Goal: Information Seeking & Learning: Learn about a topic

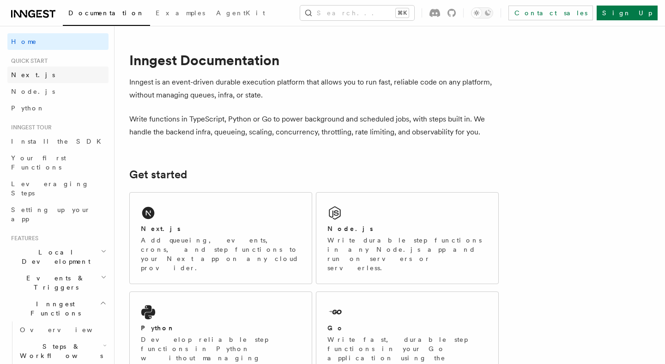
click at [29, 74] on span "Next.js" at bounding box center [33, 74] width 44 height 7
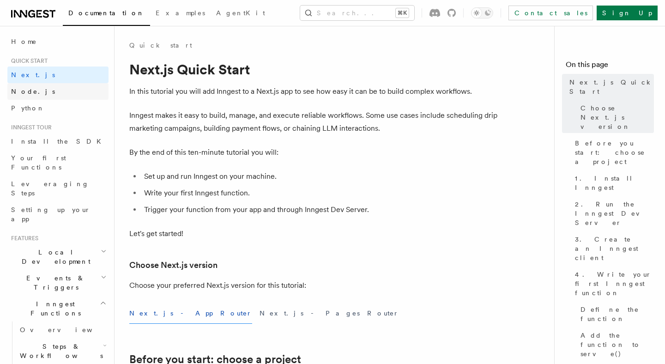
click at [31, 91] on span "Node.js" at bounding box center [33, 91] width 44 height 7
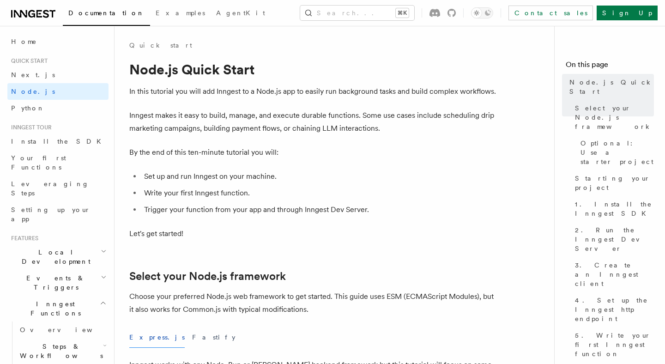
click at [36, 20] on div "Documentation Examples AgentKit Search... ⌘K Contact sales Sign Up" at bounding box center [332, 13] width 665 height 26
click at [37, 17] on icon at bounding box center [39, 13] width 6 height 7
